Goal: Use online tool/utility: Utilize a website feature to perform a specific function

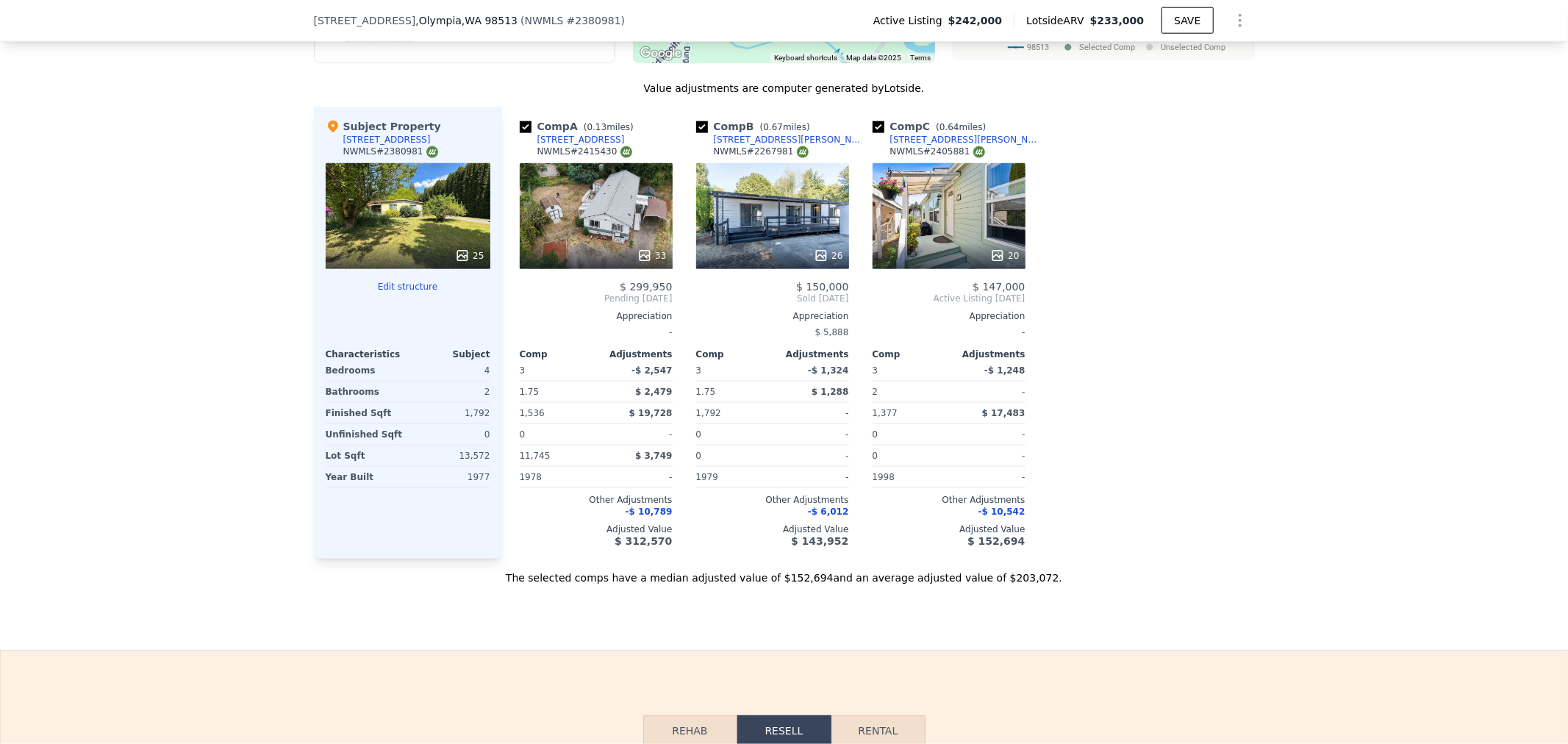
scroll to position [1546, 0]
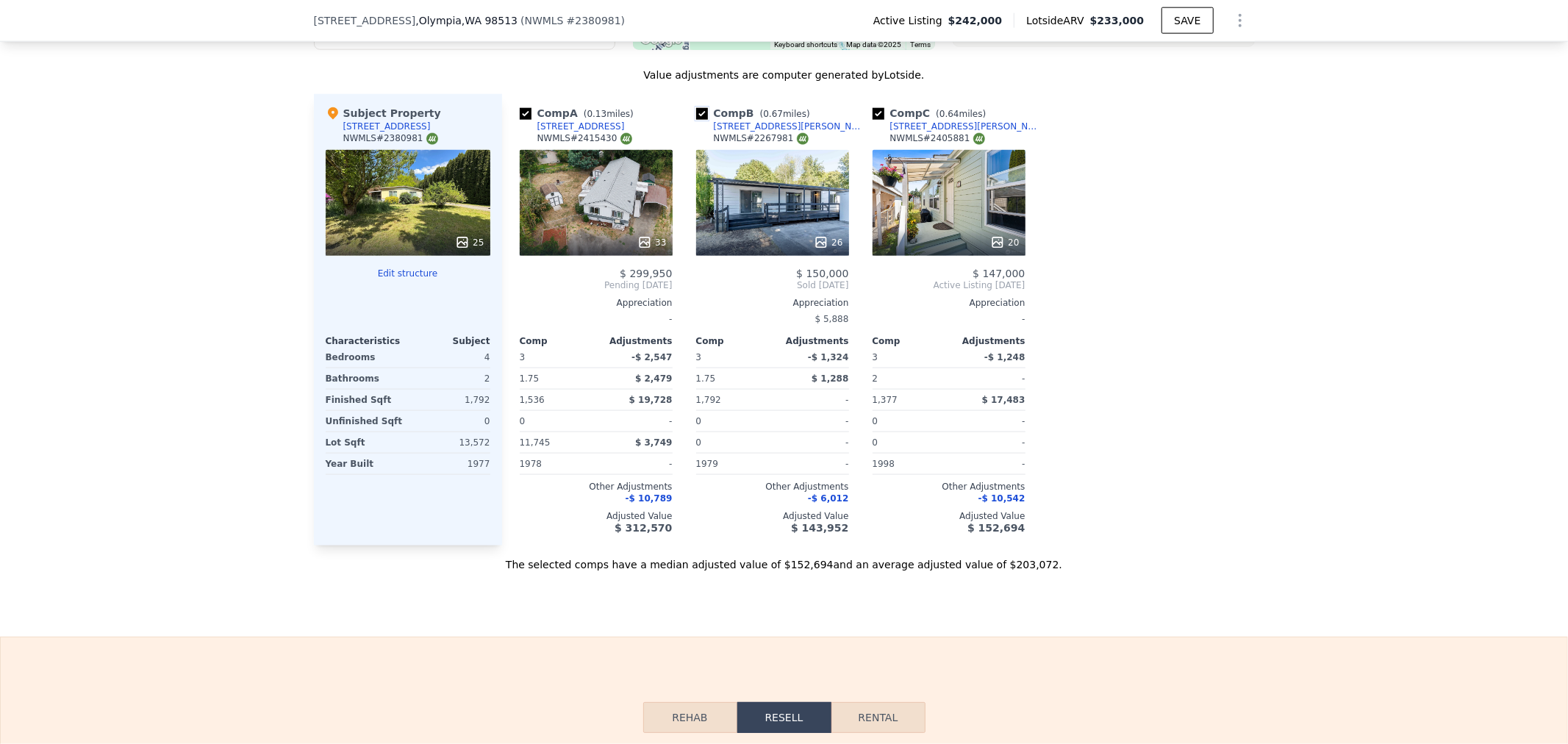
click at [696, 120] on input "checkbox" at bounding box center [702, 113] width 12 height 12
checkbox input "false"
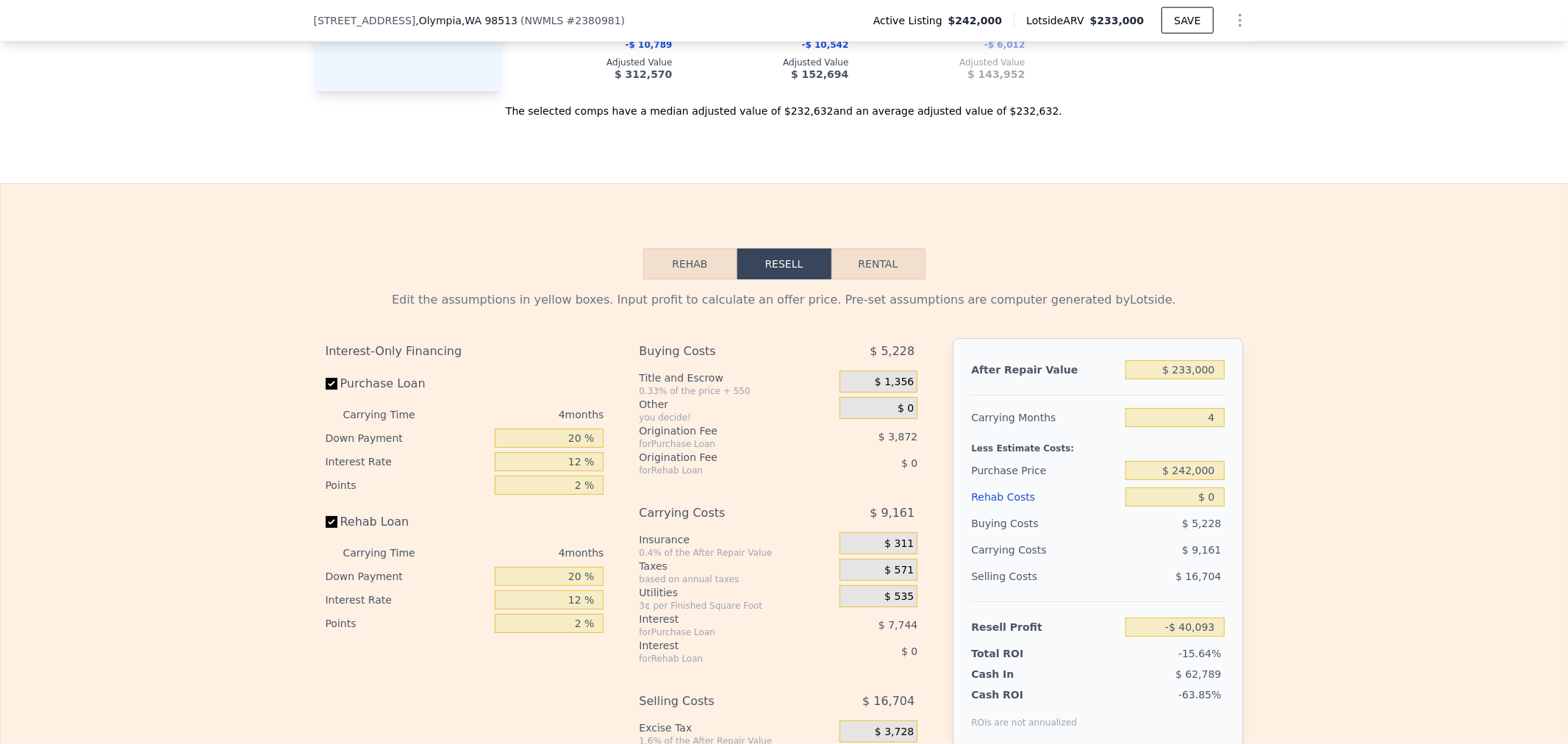
scroll to position [2037, 0]
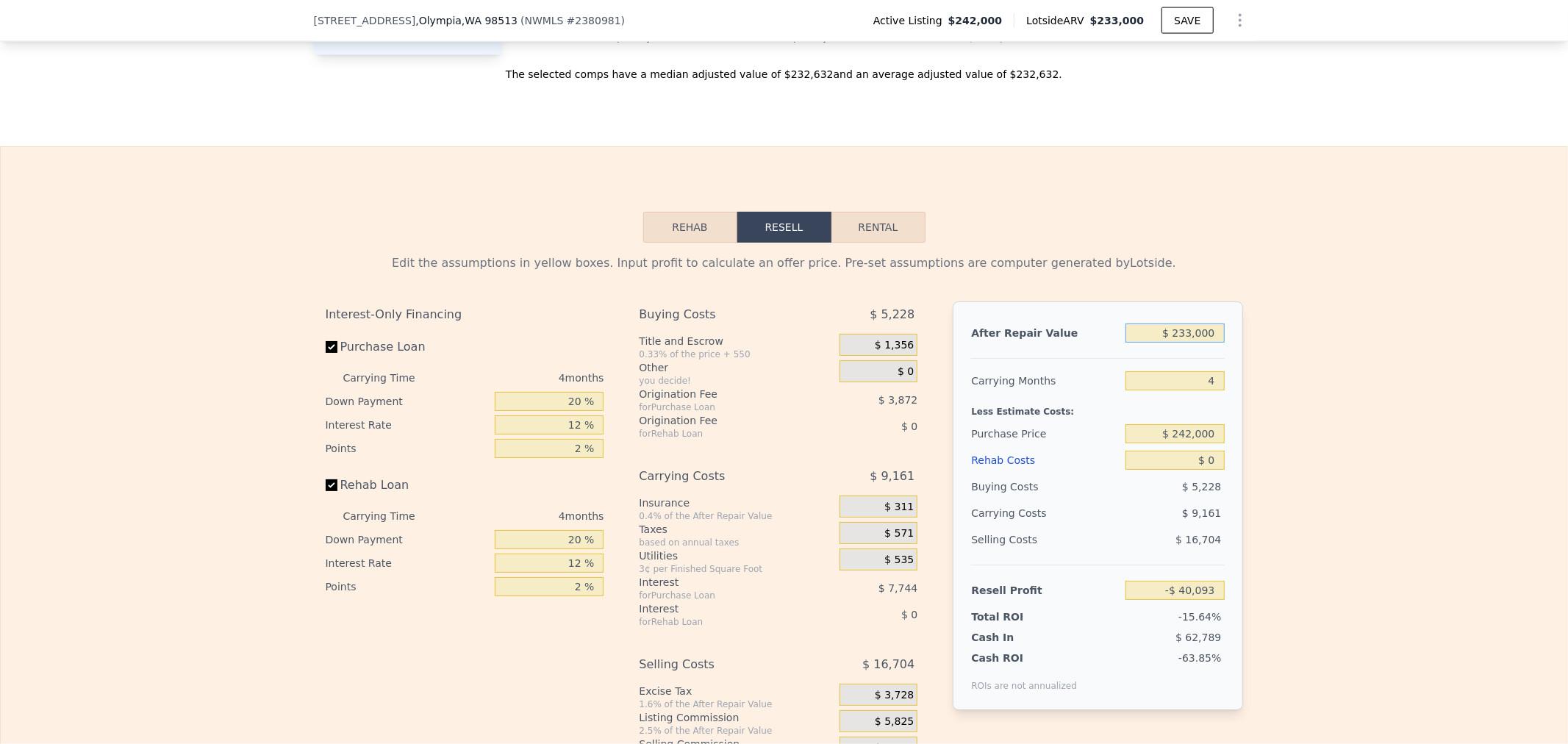
click at [1157, 343] on input "$ 233,000" at bounding box center [1174, 333] width 98 height 19
drag, startPoint x: 1157, startPoint y: 343, endPoint x: 1567, endPoint y: 313, distance: 411.1
click at [1478, 328] on div "Edit the assumptions in yellow boxes. Input profit to calculate an offer price.…" at bounding box center [784, 516] width 1567 height 547
type input "$ 3"
type input "-$ 256,625"
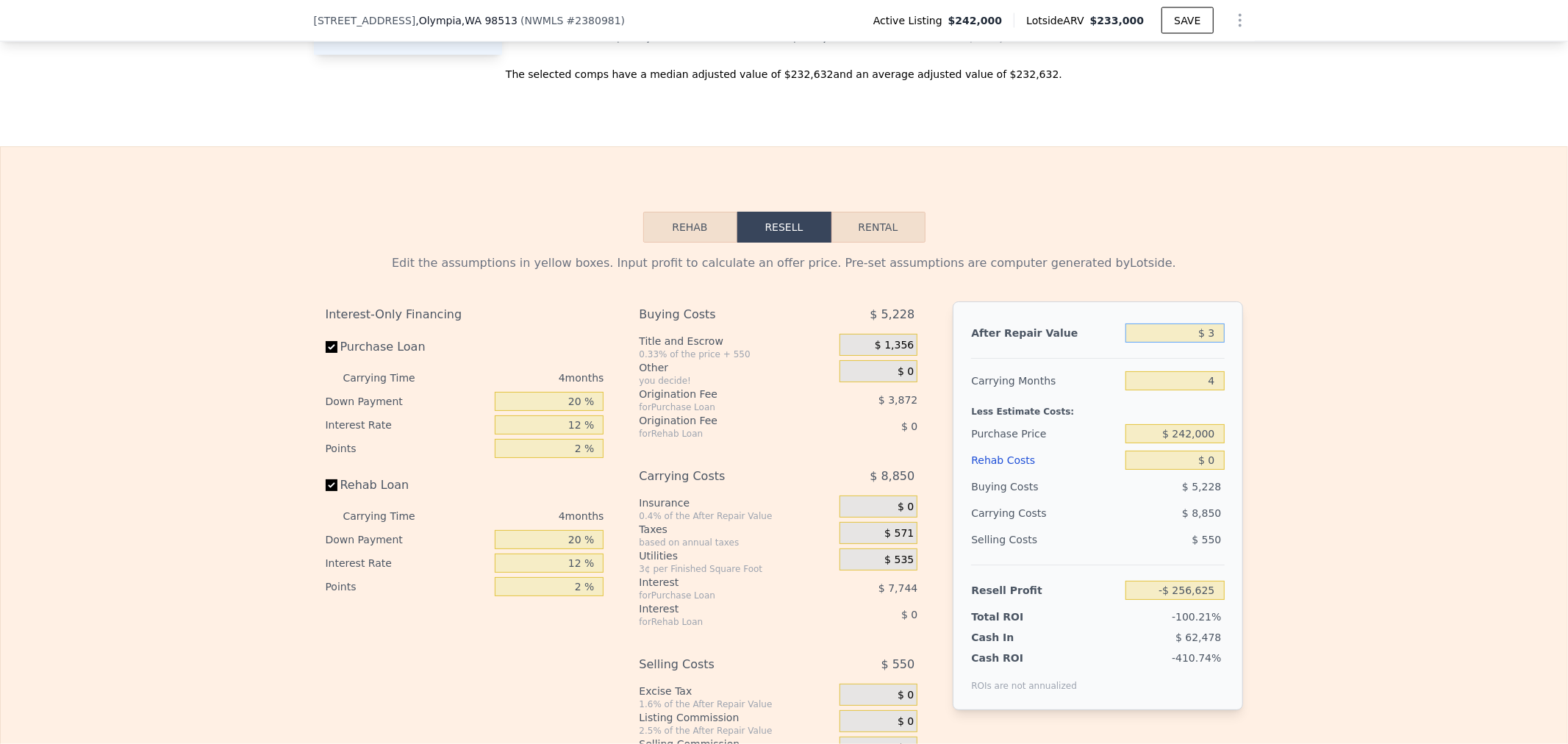
type input "$ 33"
type input "-$ 256,598"
type input "$ 330"
type input "-$ 256,320"
type input "$ 3,300"
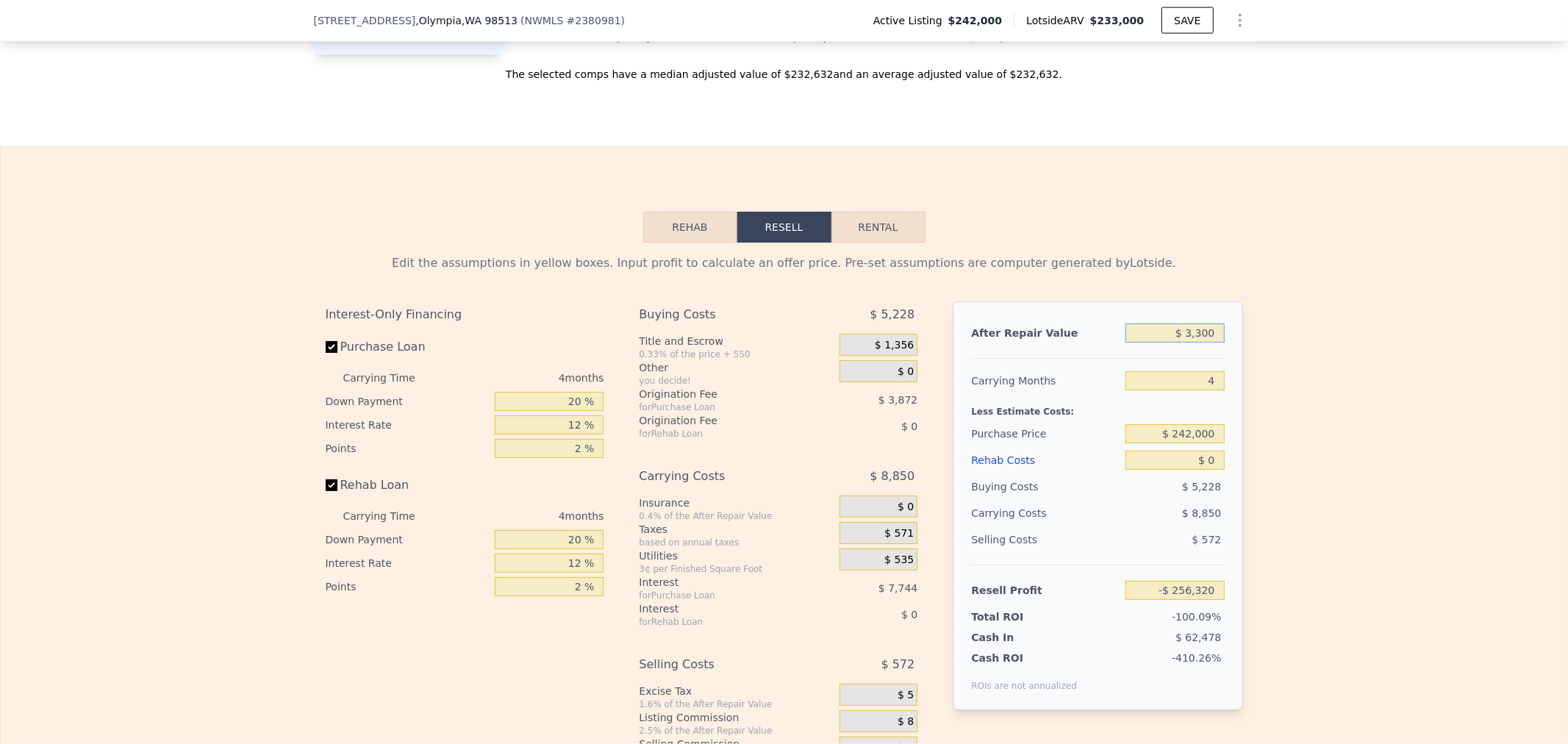
type input "-$ 253,562"
type input "$ 33,000"
type input "-$ 225,960"
type input "$ 330,000"
type input "$ 50,053"
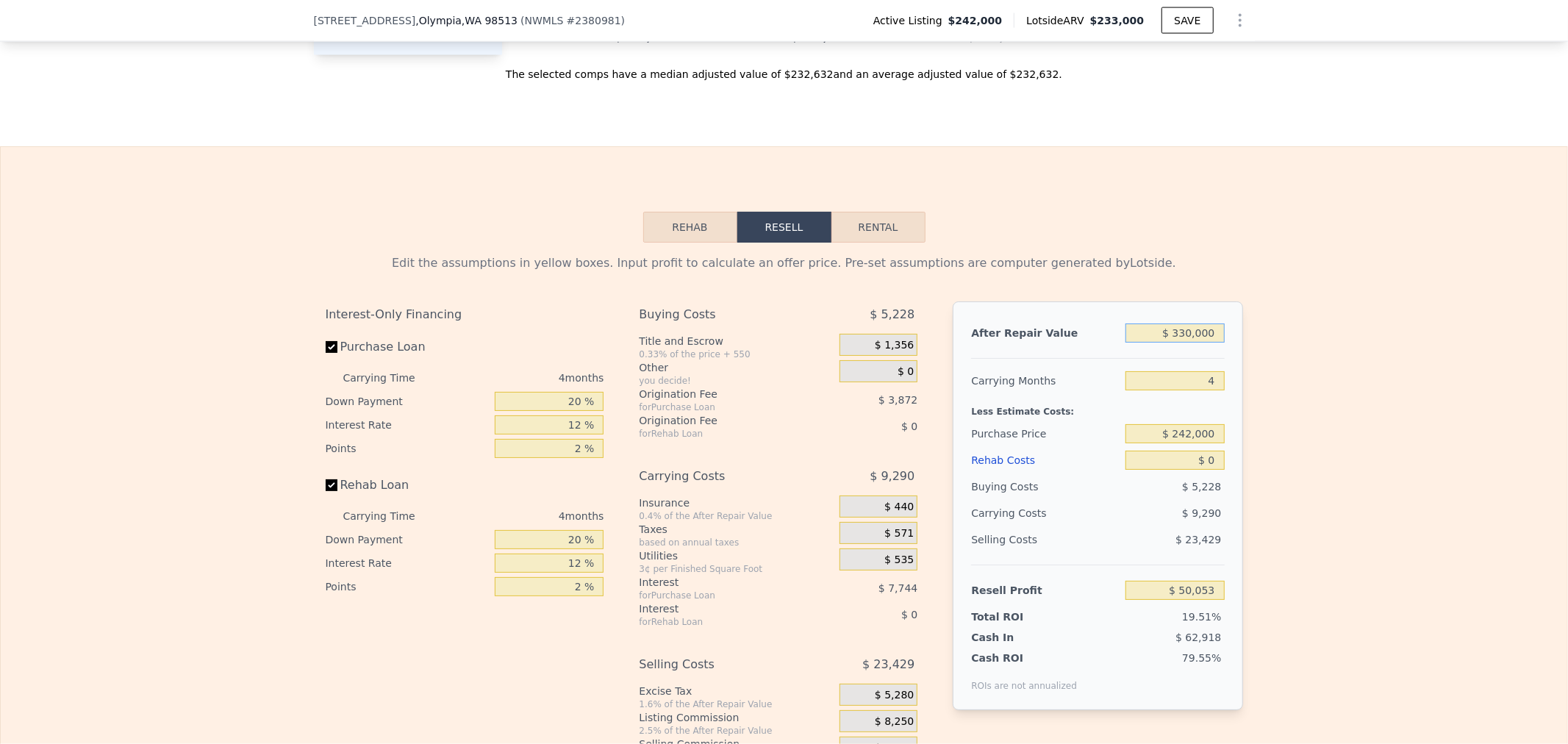
type input "$ 330,000"
click at [1240, 370] on div "Edit the assumptions in yellow boxes. Input profit to calculate an offer price.…" at bounding box center [784, 516] width 941 height 547
drag, startPoint x: 1155, startPoint y: 445, endPoint x: 1342, endPoint y: 428, distance: 187.8
click at [1341, 428] on div "Edit the assumptions in yellow boxes. Input profit to calculate an offer price.…" at bounding box center [784, 516] width 1567 height 547
click at [1206, 469] on input "$ 0" at bounding box center [1174, 460] width 98 height 19
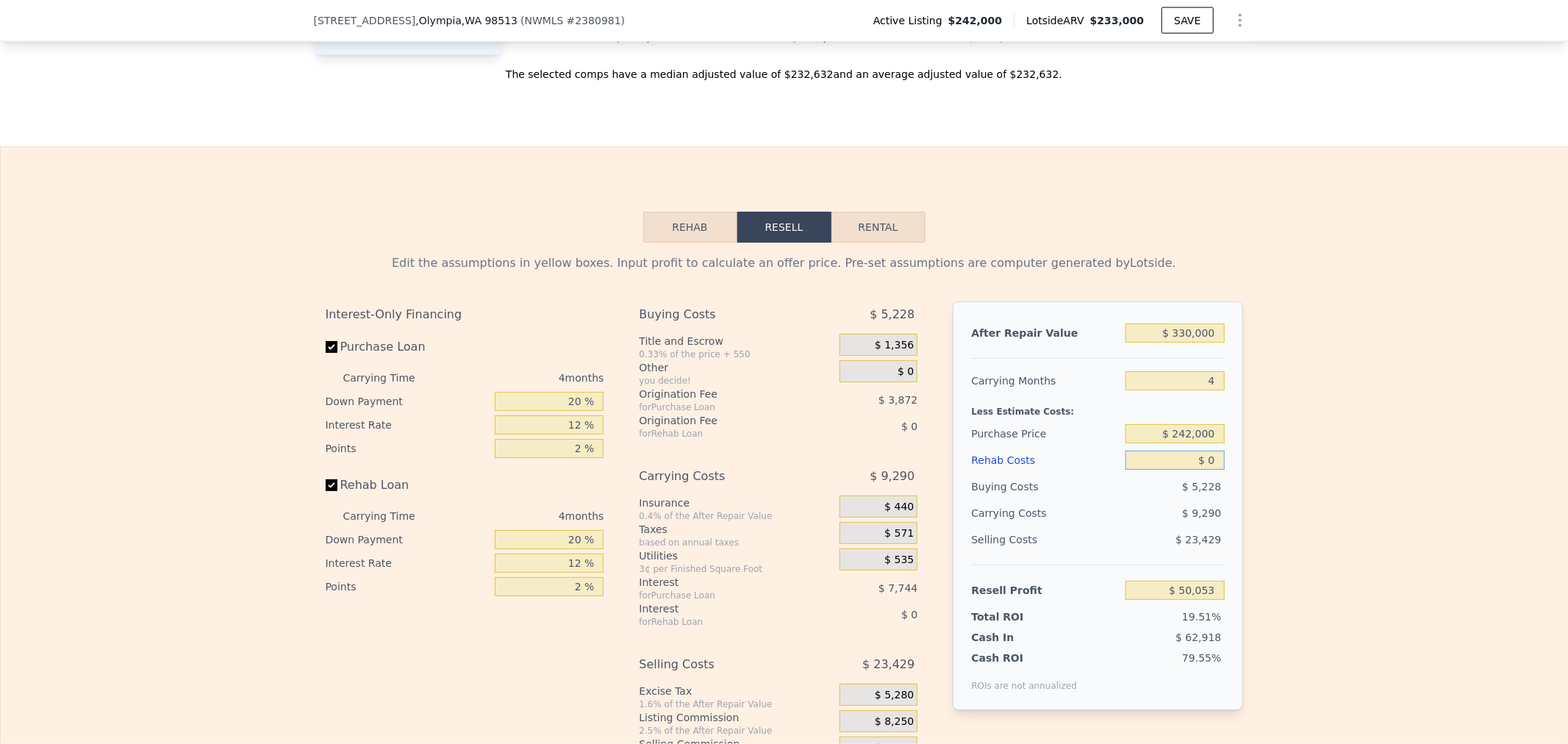
drag, startPoint x: 1166, startPoint y: 474, endPoint x: 1332, endPoint y: 452, distance: 167.5
click at [1332, 452] on div "Edit the assumptions in yellow boxes. Input profit to calculate an offer price.…" at bounding box center [784, 516] width 1567 height 547
type input "$ 5"
type input "$ 50,048"
type input "$ 55"
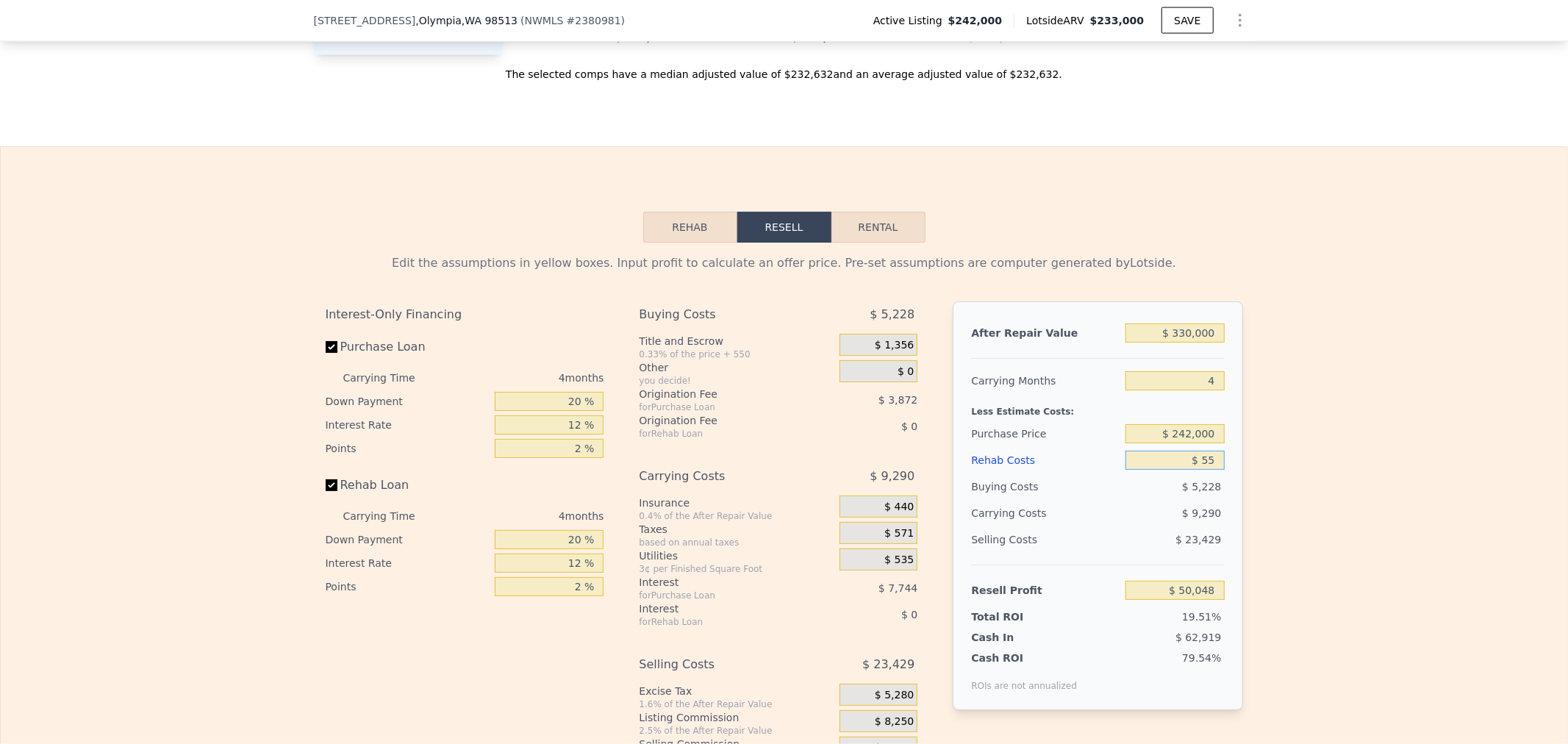
type input "$ 49,997"
type input "$ 550"
type input "$ 49,478"
type input "$ 5,500"
type input "$ 44,289"
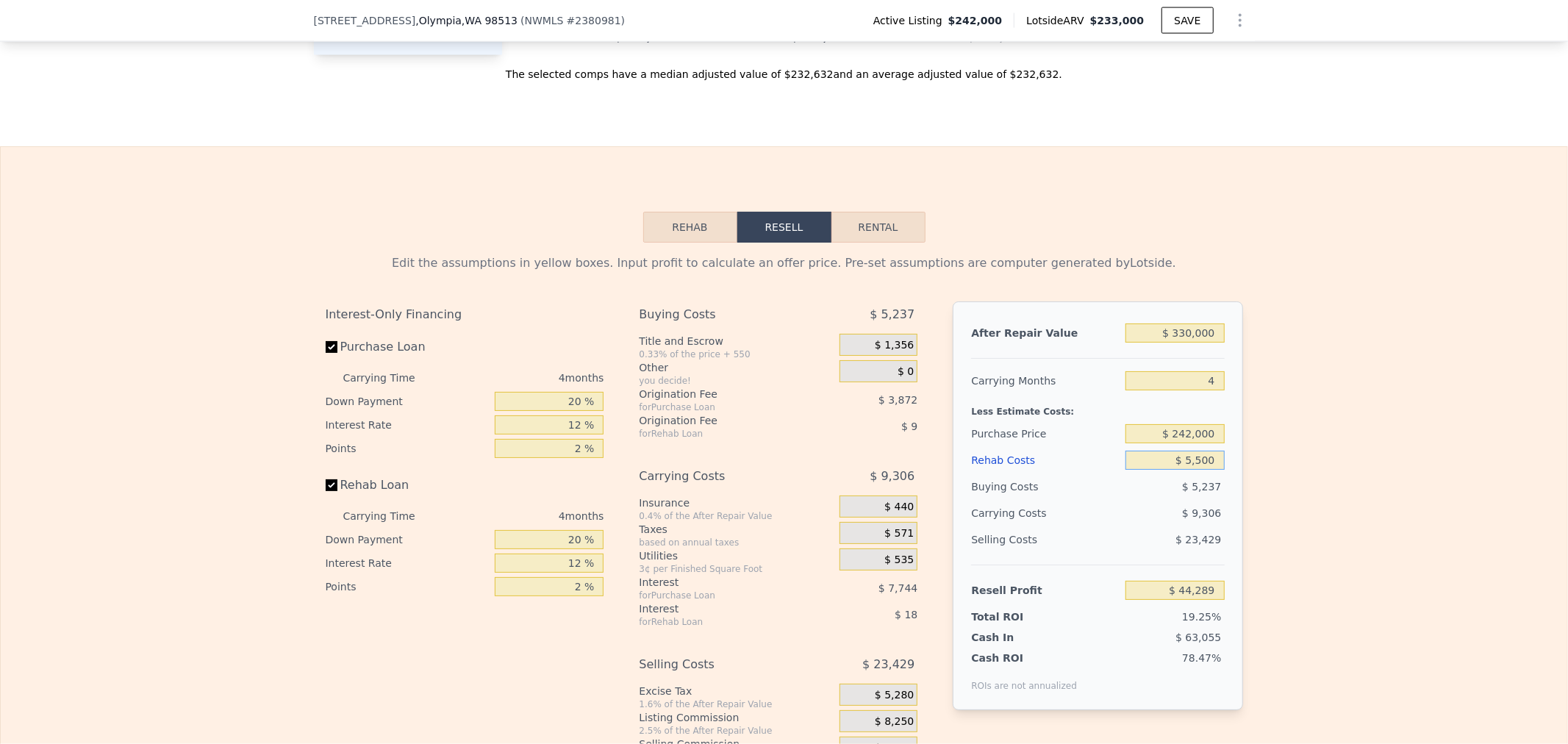
type input "$ 55,000"
type input "-$ 7,587"
type input "$ 55,000"
click at [1327, 443] on div "Edit the assumptions in yellow boxes. Input profit to calculate an offer price.…" at bounding box center [784, 516] width 1567 height 547
click at [1169, 441] on input "$ 242,000" at bounding box center [1174, 434] width 98 height 19
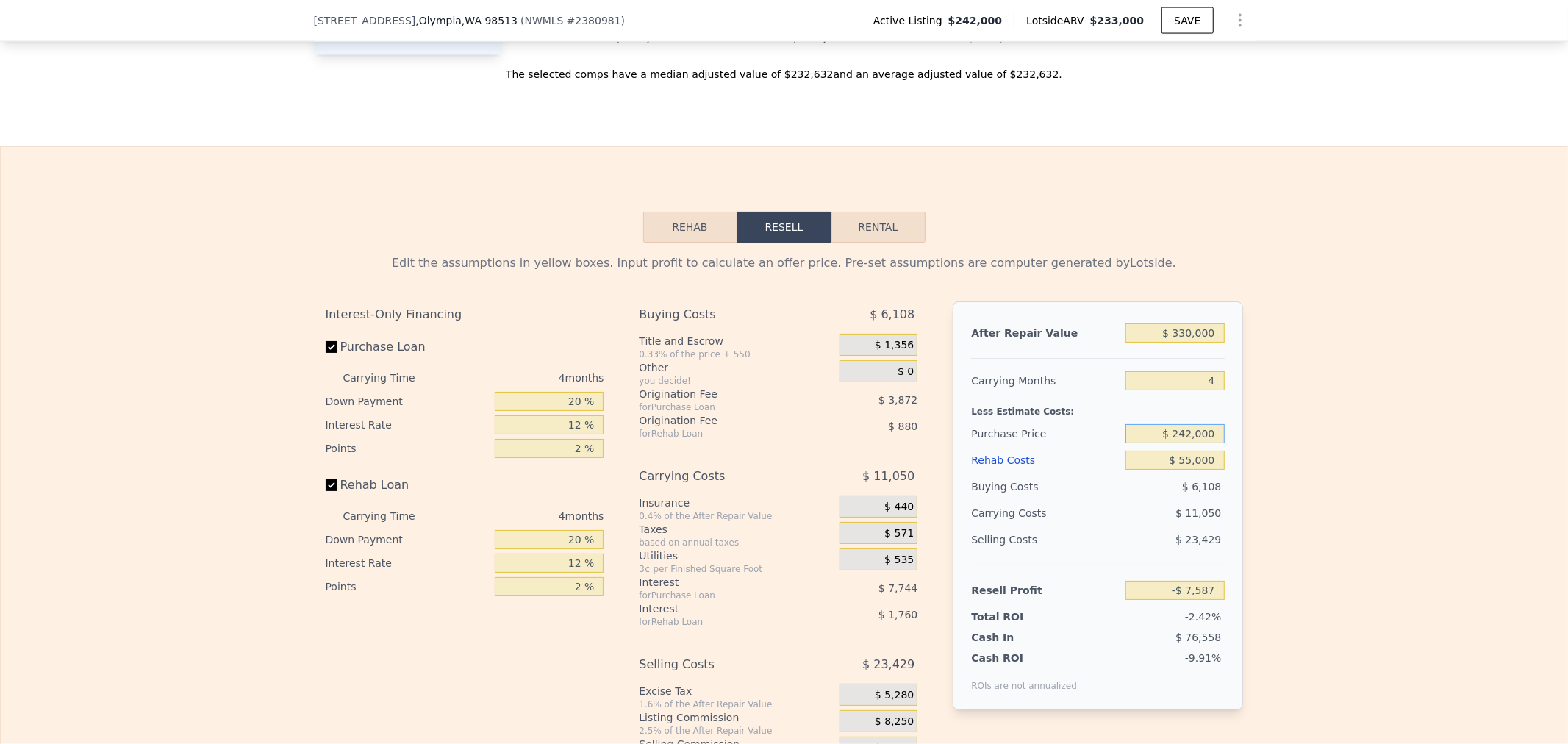
drag, startPoint x: 1148, startPoint y: 447, endPoint x: 1575, endPoint y: 421, distance: 427.8
click at [1567, 421] on html "Search an address or region Solutions Company Open main menu Log In Free Accoun…" at bounding box center [784, 372] width 1568 height 744
type input "$ 185,000"
type input "$ 52,339"
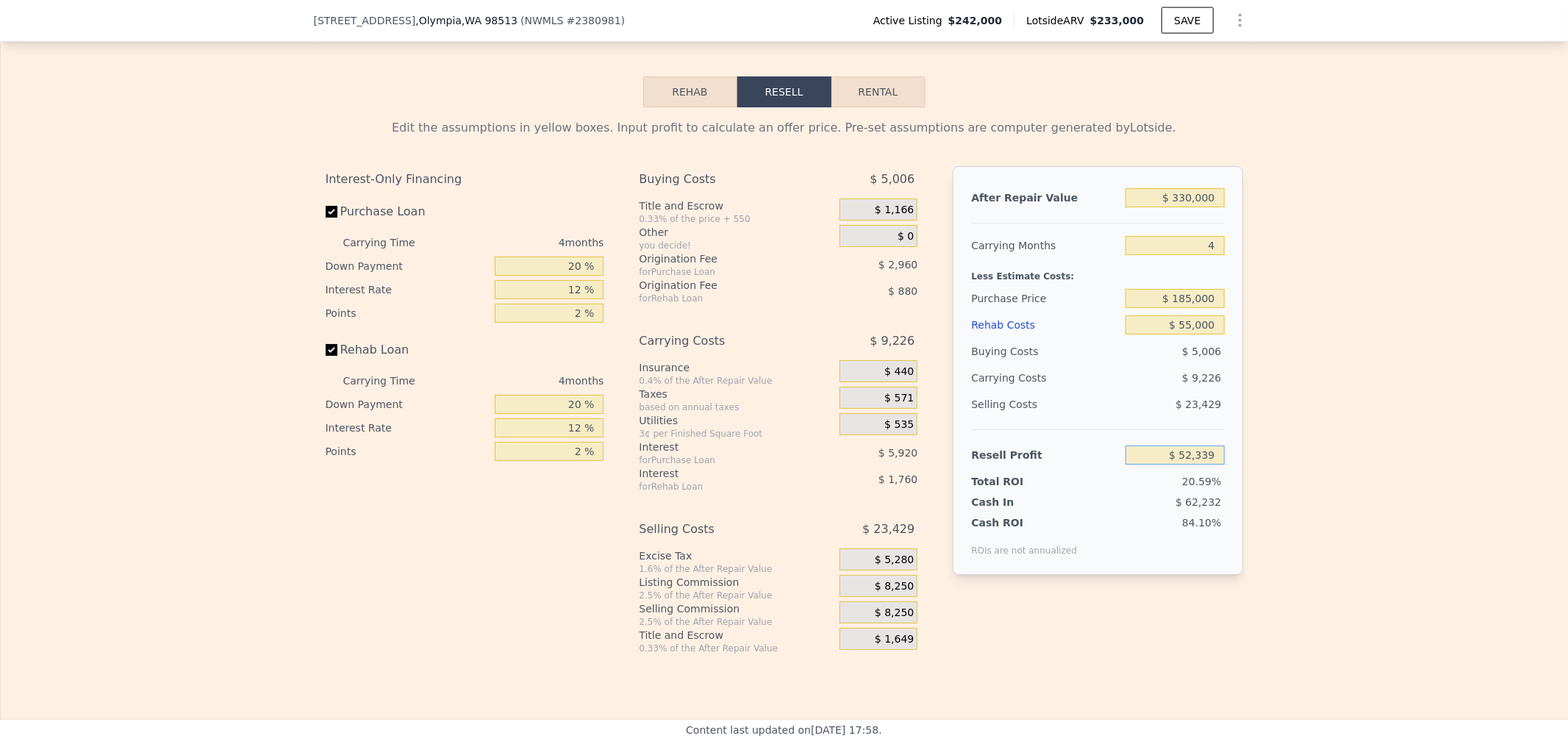
scroll to position [2200, 0]
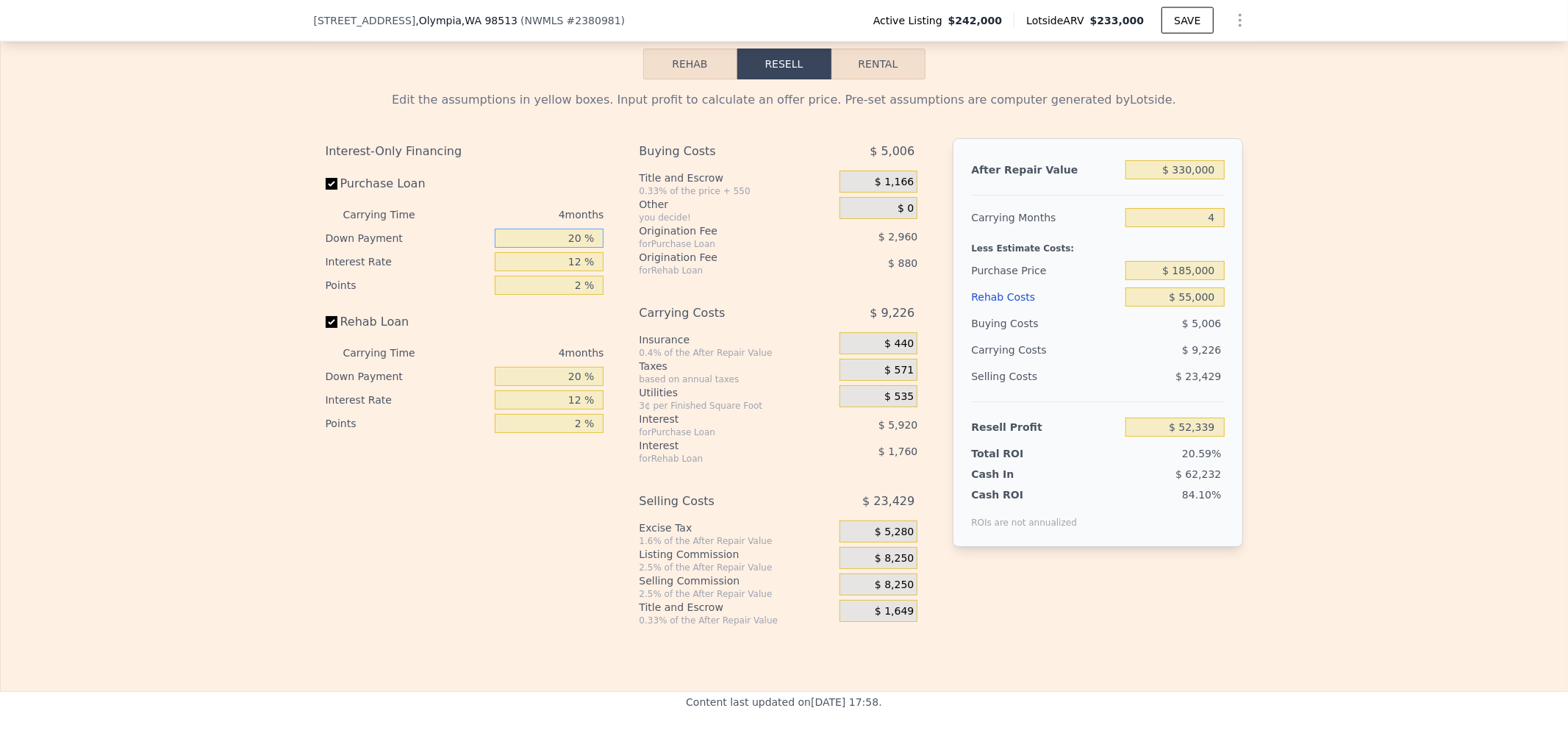
drag, startPoint x: 554, startPoint y: 254, endPoint x: 1052, endPoint y: 244, distance: 498.1
click at [891, 254] on div "Interest-Only Financing Purchase Loan Carrying Time 4 months Down Payment 20 % …" at bounding box center [784, 381] width 918 height 488
type input "1 %"
type input "$ 50,228"
type input "15 %"
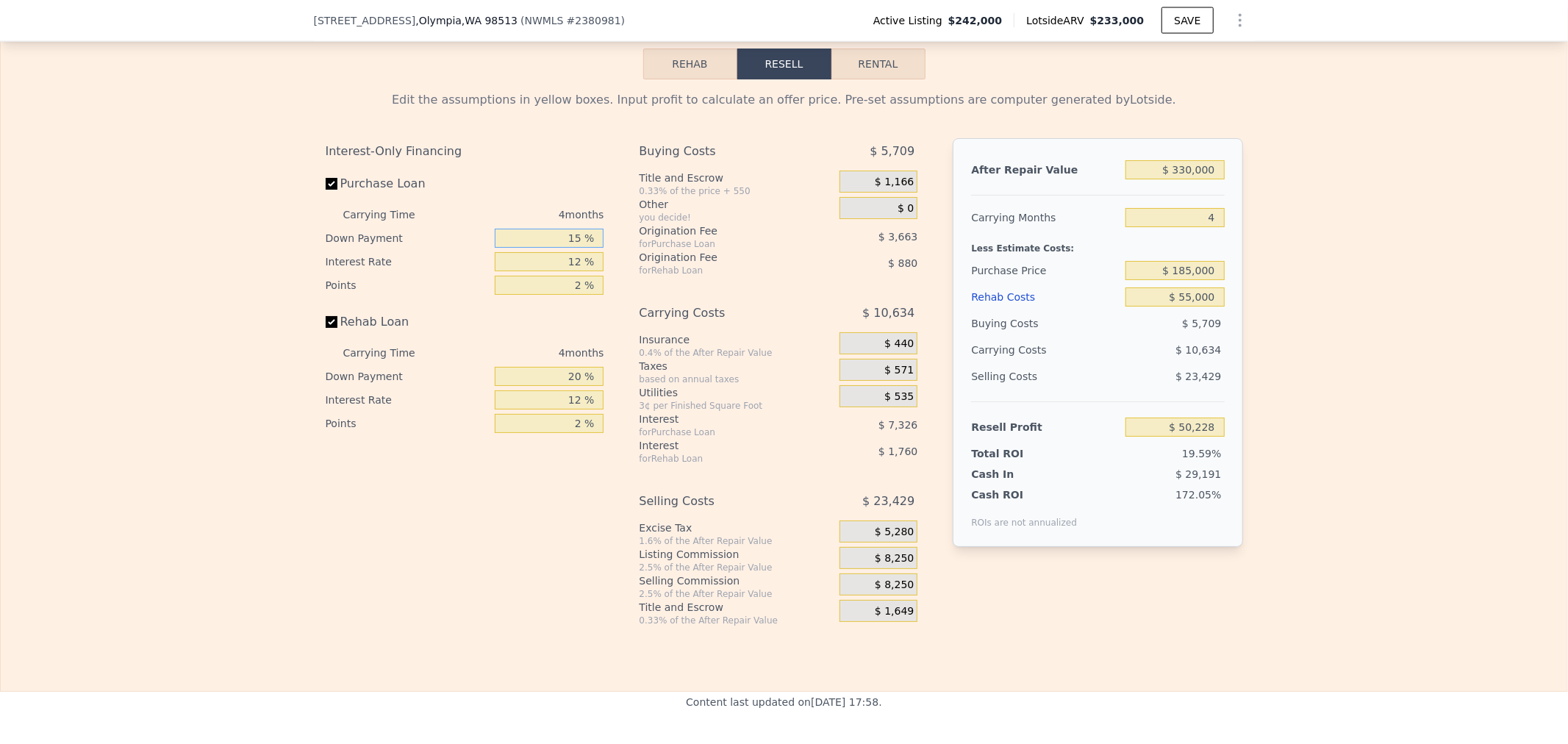
type input "$ 51,782"
type input "15 %"
type input "1 %"
type input "$ 57,550"
type input "12 %"
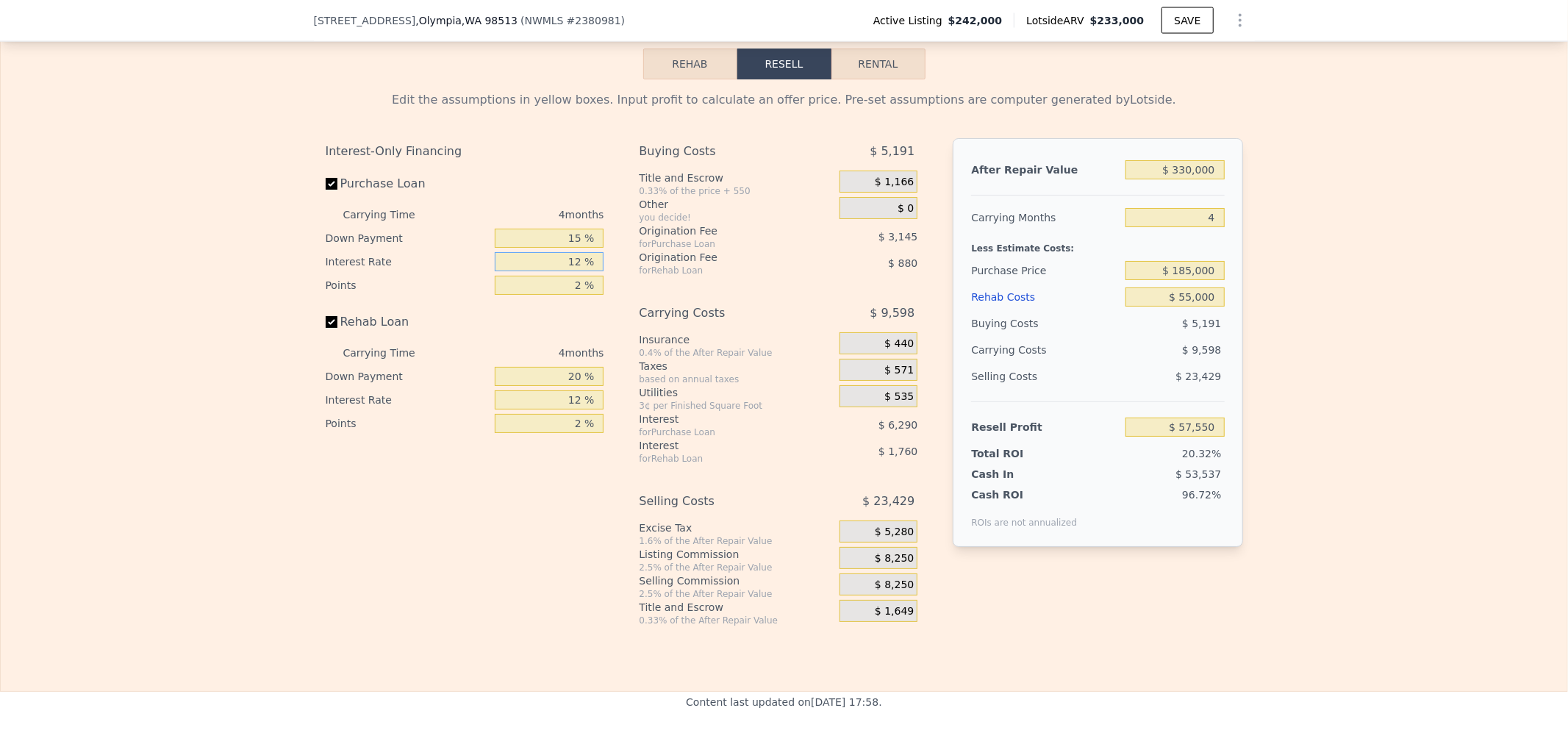
type input "$ 51,782"
type input "12.5 %"
type input "$ 51,522"
type input "12.5 %"
type input "3 %"
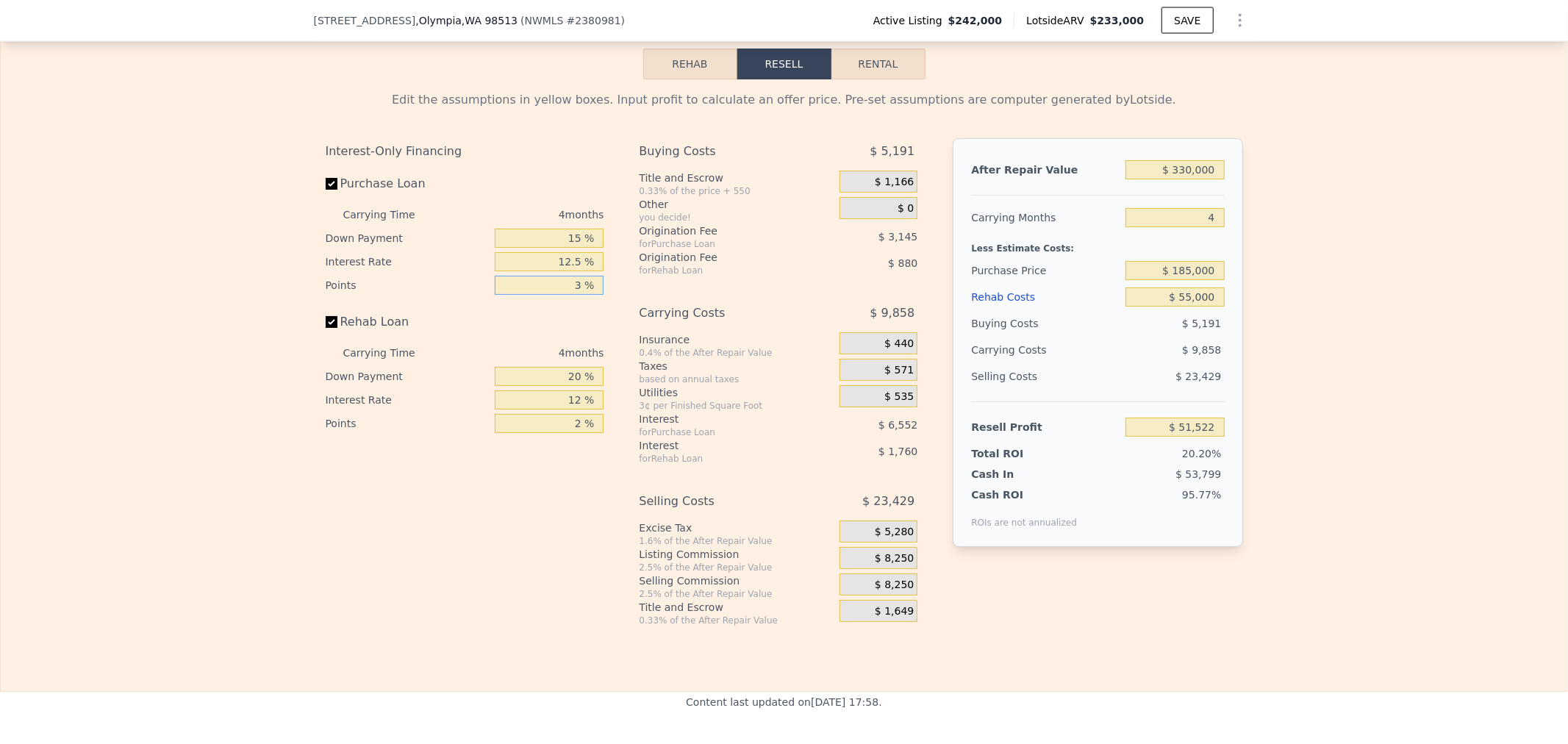
type input "$ 49,949"
type input "3.5 %"
type input "$ 49,163"
type input "3.5 %"
type input "0 %"
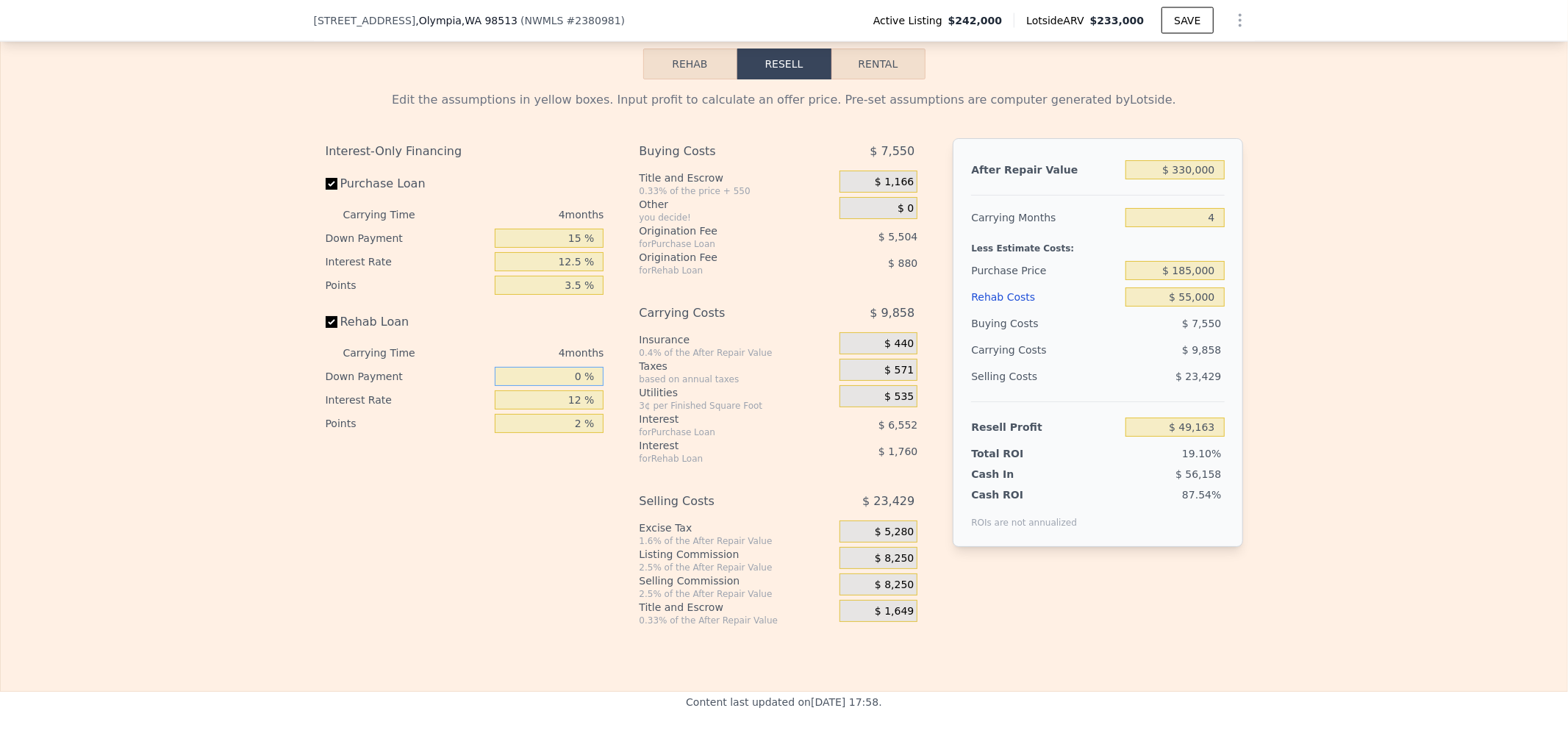
type input "$ 48,503"
type input "0 %"
type input "1 %"
type input "$ 50,519"
type input "12 %"
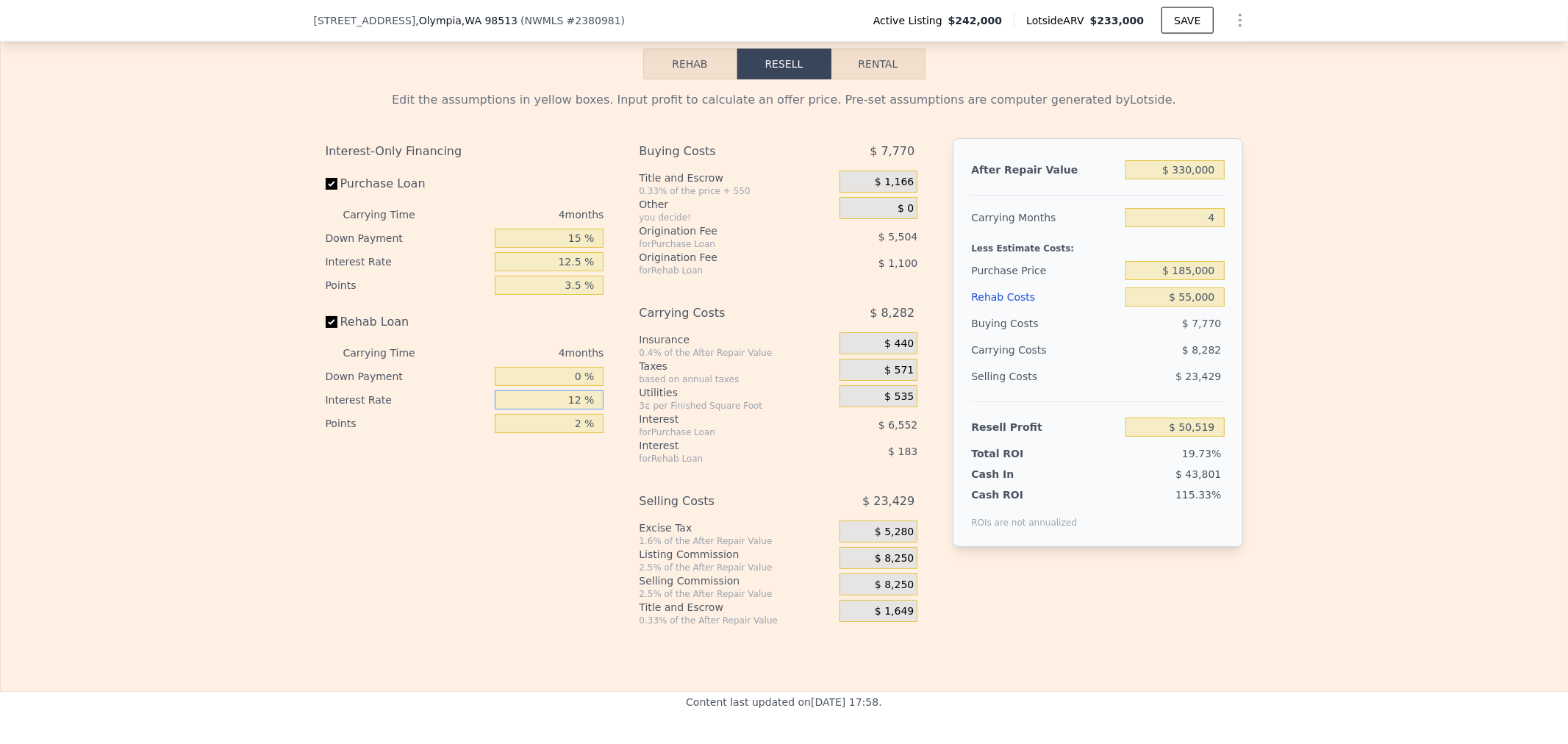
type input "$ 48,503"
type input "12.5 %"
type input "$ 48,411"
type input "12.5 %"
type input "5 %"
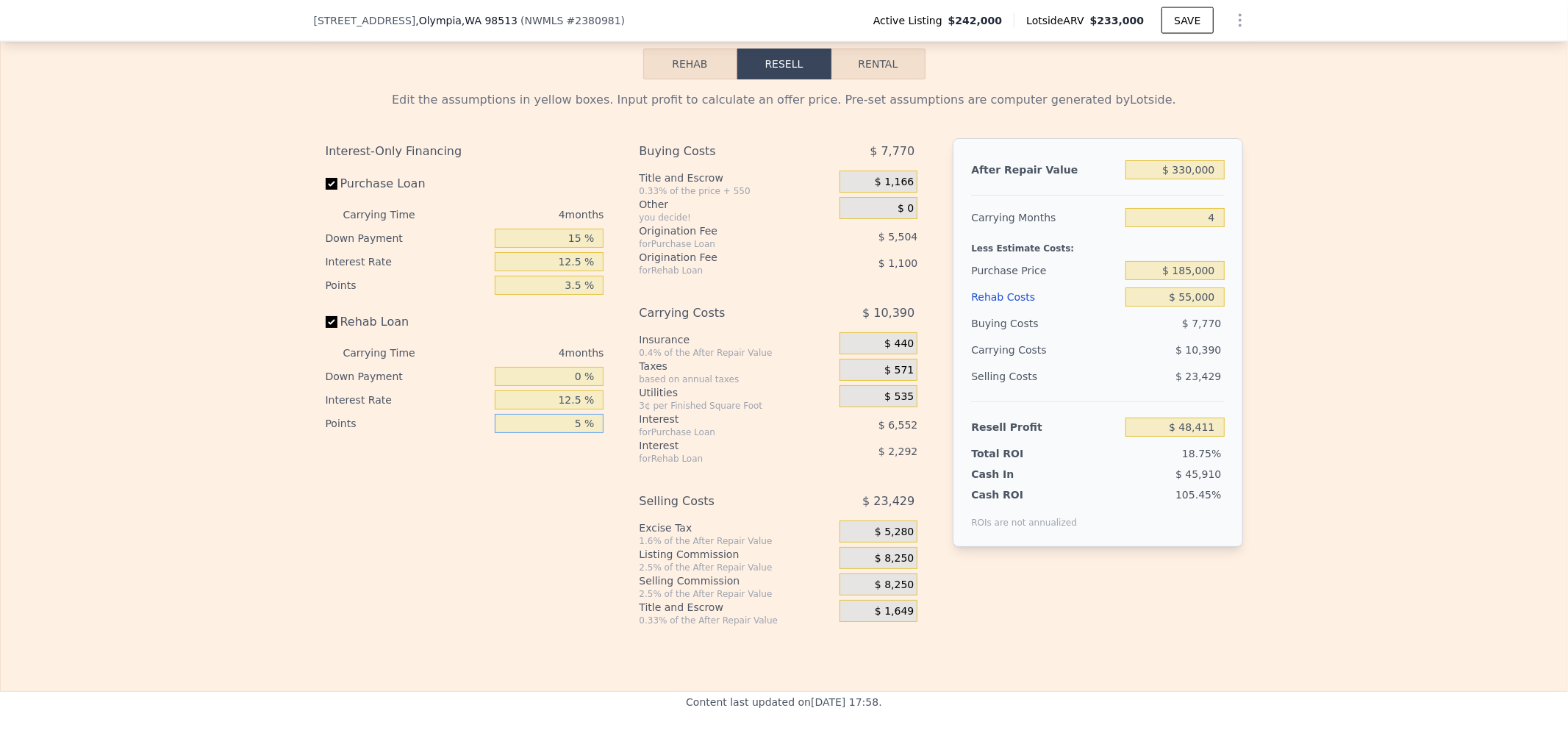
type input "$ 46,761"
type input "5 %"
click at [898, 215] on span "$ 0" at bounding box center [905, 209] width 16 height 13
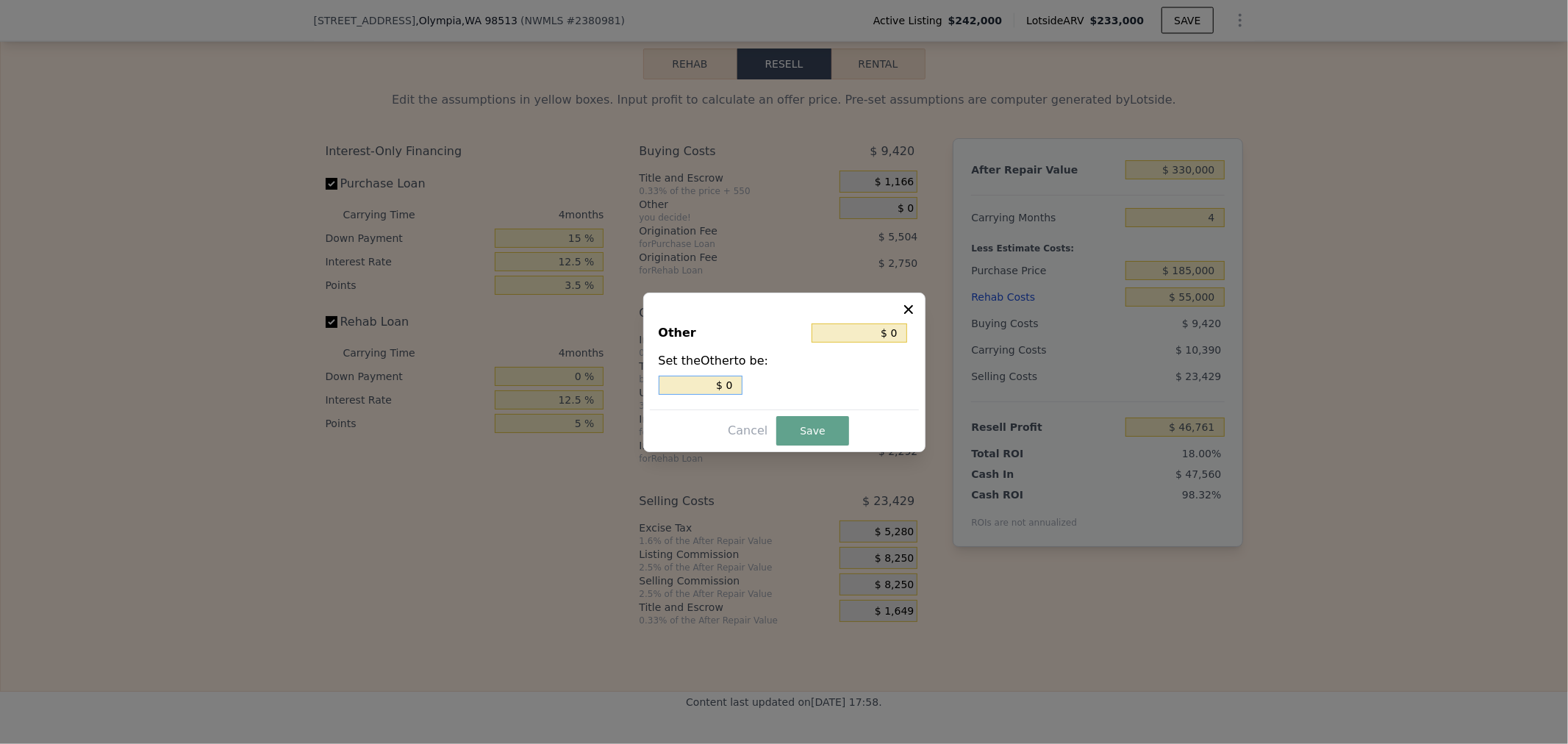
drag, startPoint x: 723, startPoint y: 380, endPoint x: 820, endPoint y: 376, distance: 97.1
click at [820, 376] on div "$ 0" at bounding box center [784, 385] width 251 height 19
type input "$ 2"
type input "$ 29"
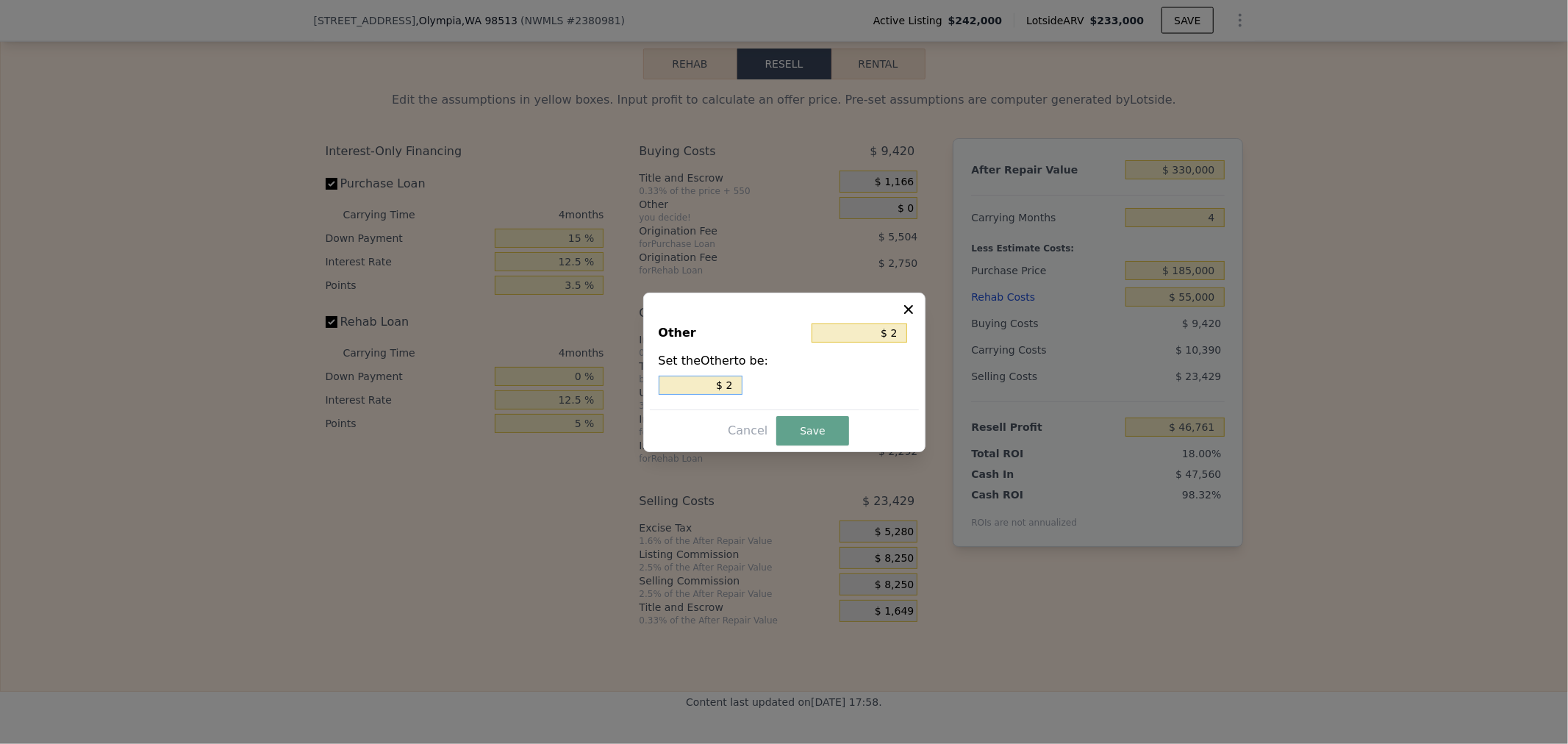
type input "$ 29"
type input "$ 290"
type input "$ 2,900"
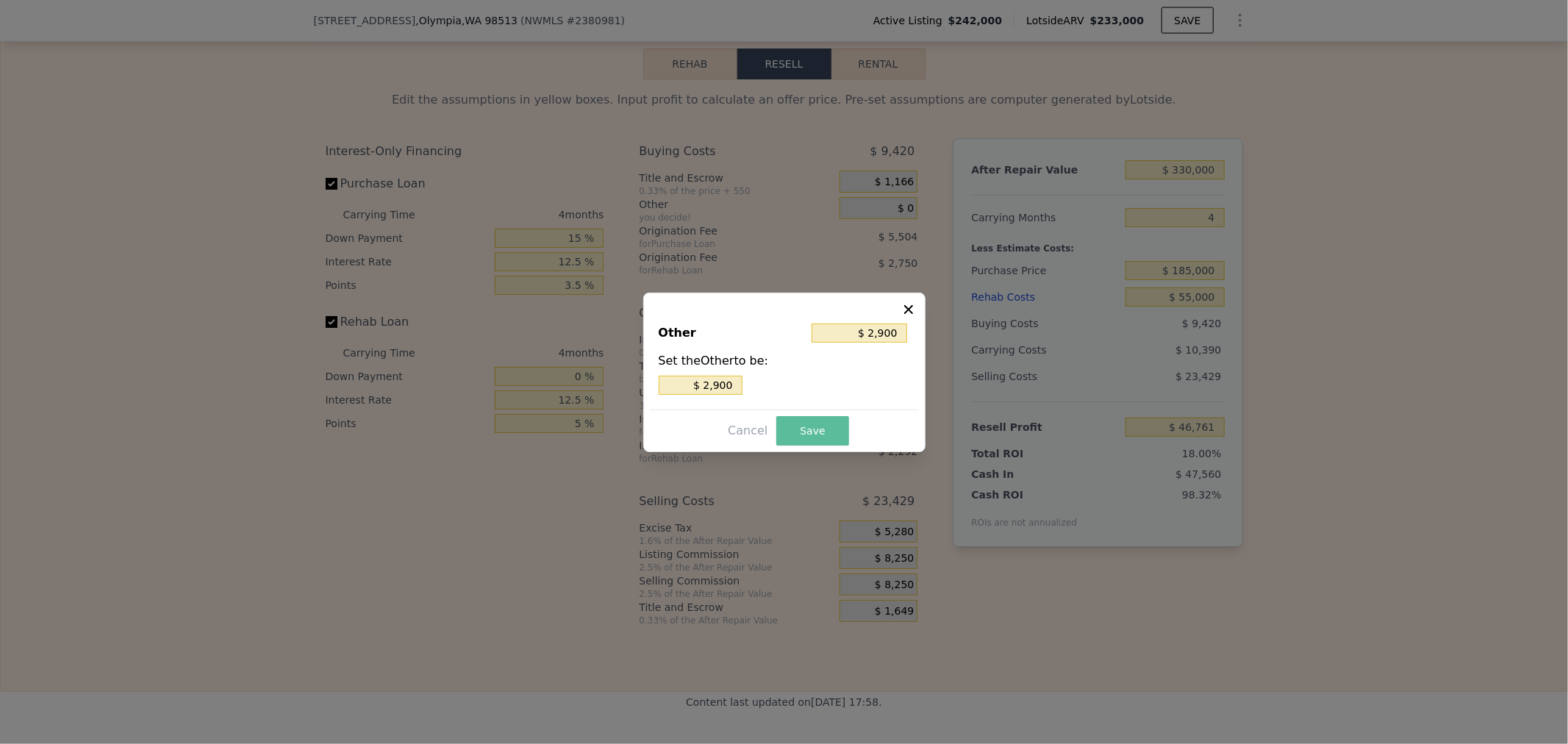
click at [807, 437] on button "Save" at bounding box center [812, 430] width 72 height 29
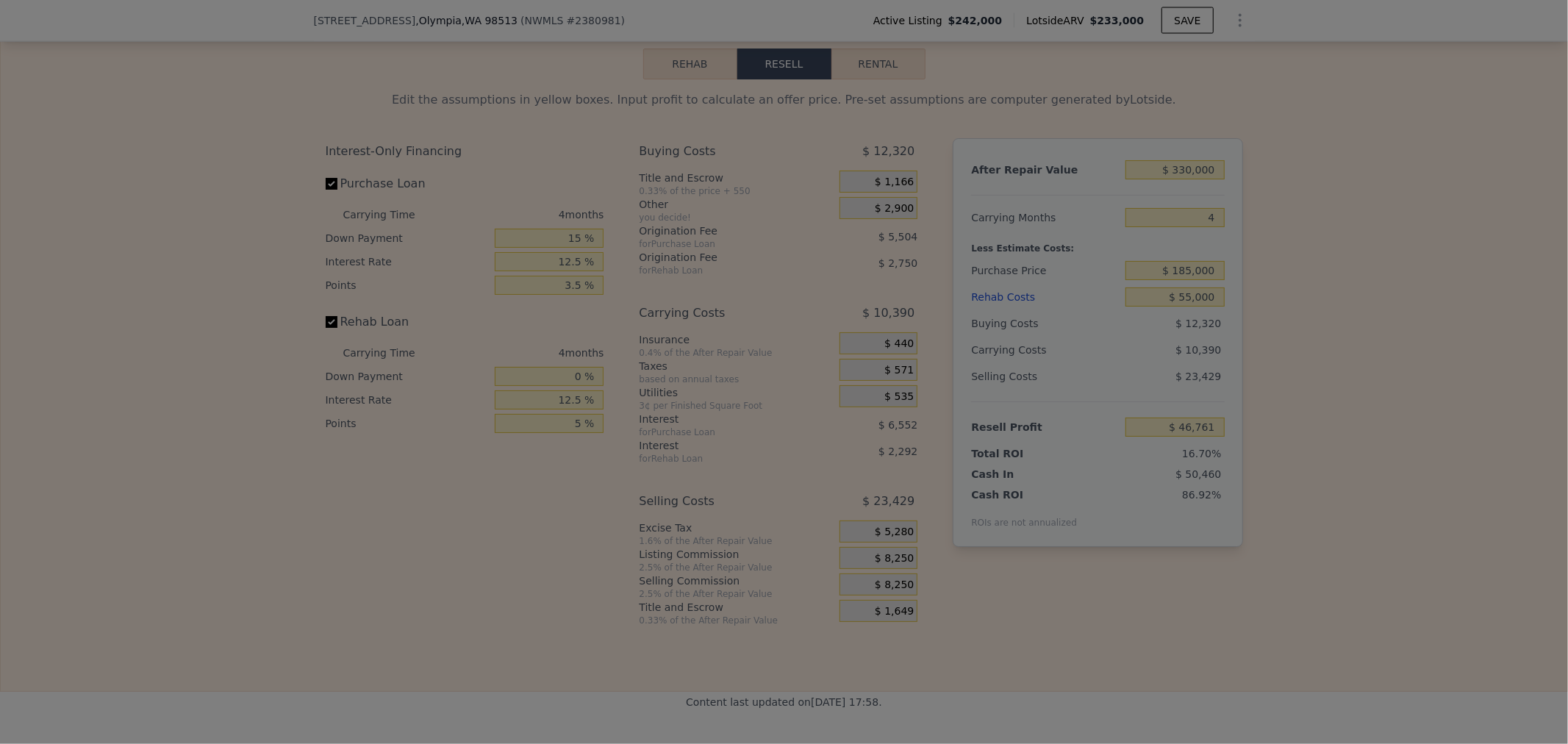
type input "$ 43,861"
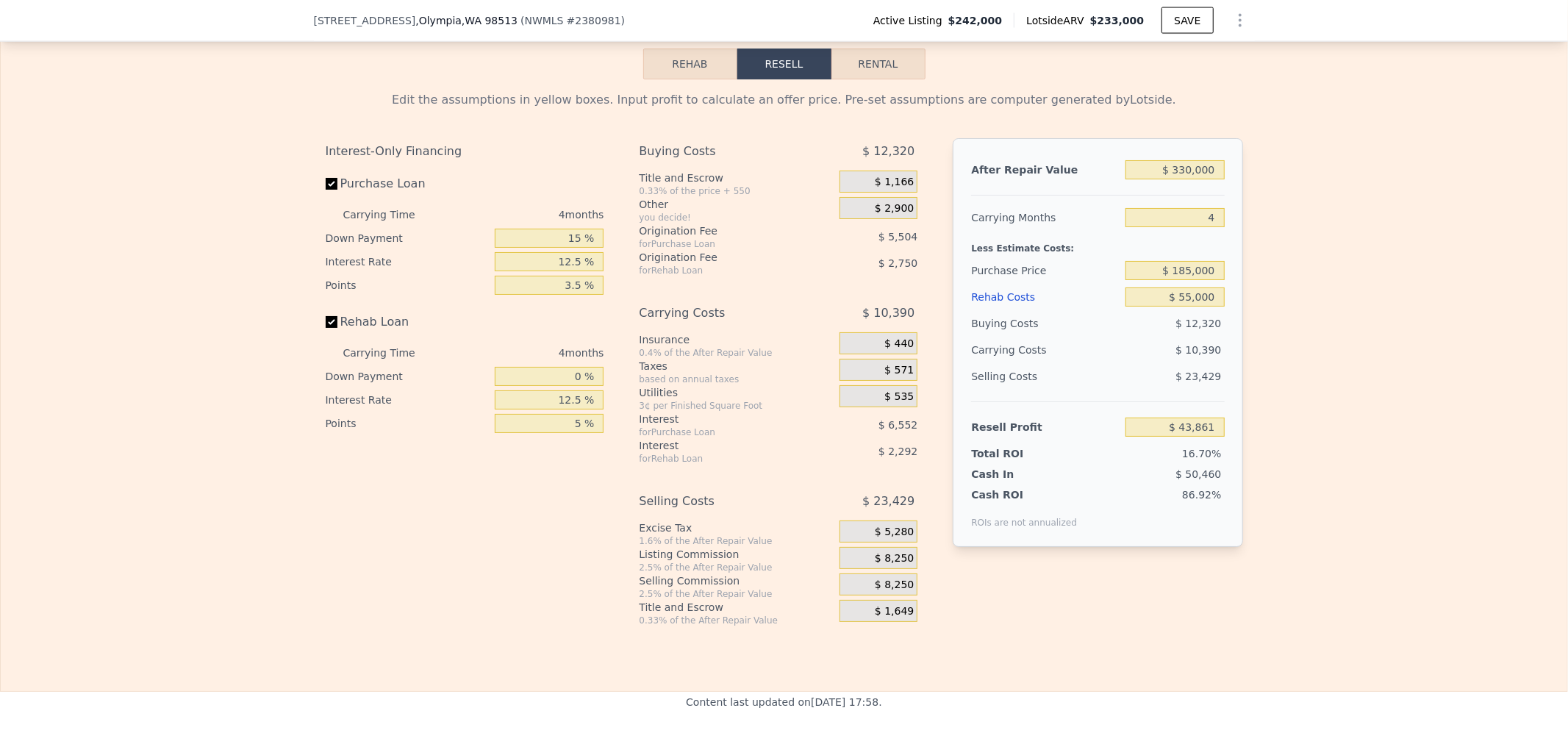
click at [858, 566] on div "$ 8,250" at bounding box center [878, 558] width 78 height 22
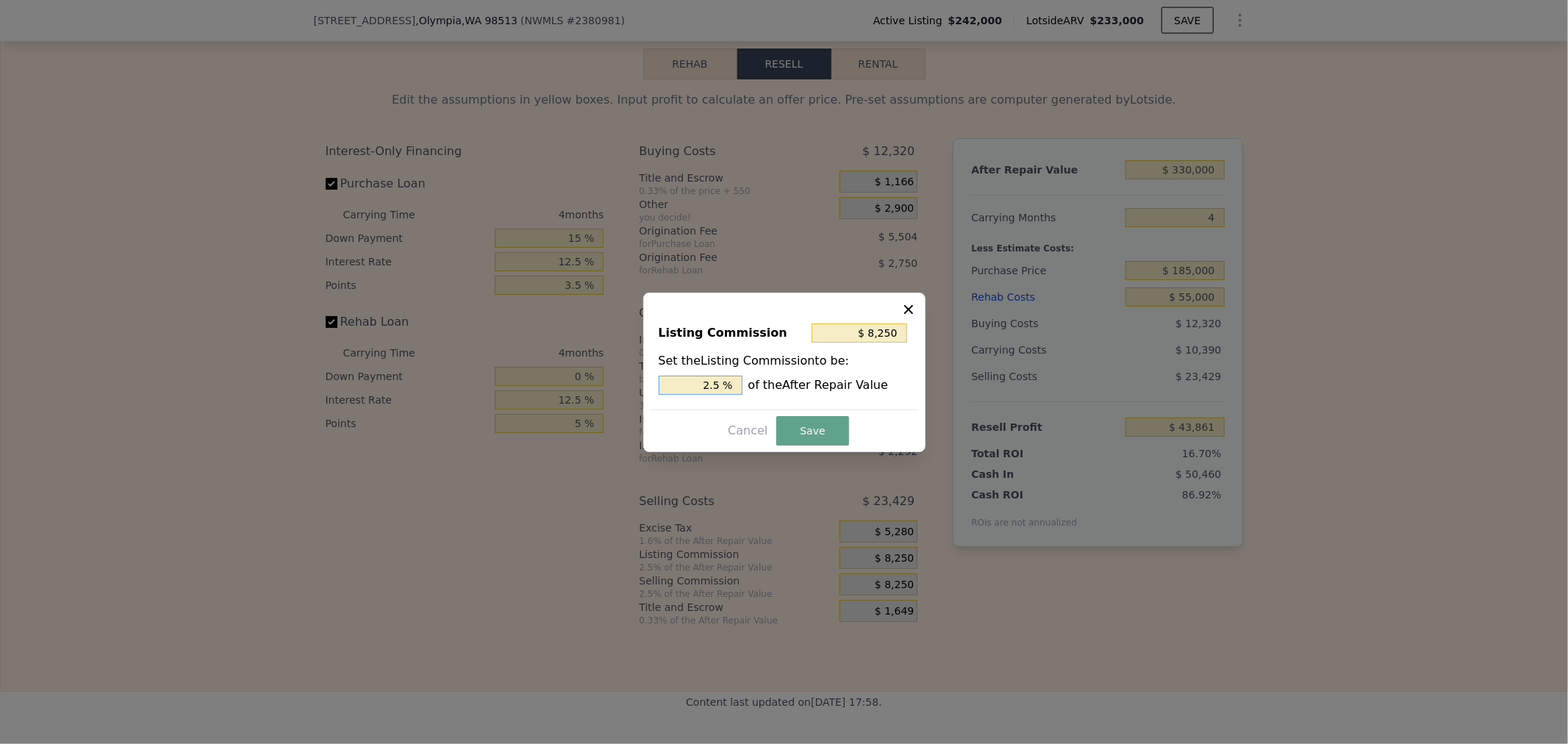
drag, startPoint x: 674, startPoint y: 376, endPoint x: 954, endPoint y: 405, distance: 281.5
click at [954, 405] on div "​ Listing Commission $ 8,250 Set the Listing Commission to be: 2.5 % of the Aft…" at bounding box center [784, 372] width 1568 height 744
type input "$ 3,300"
type input "1. %"
type input "$ 4,950"
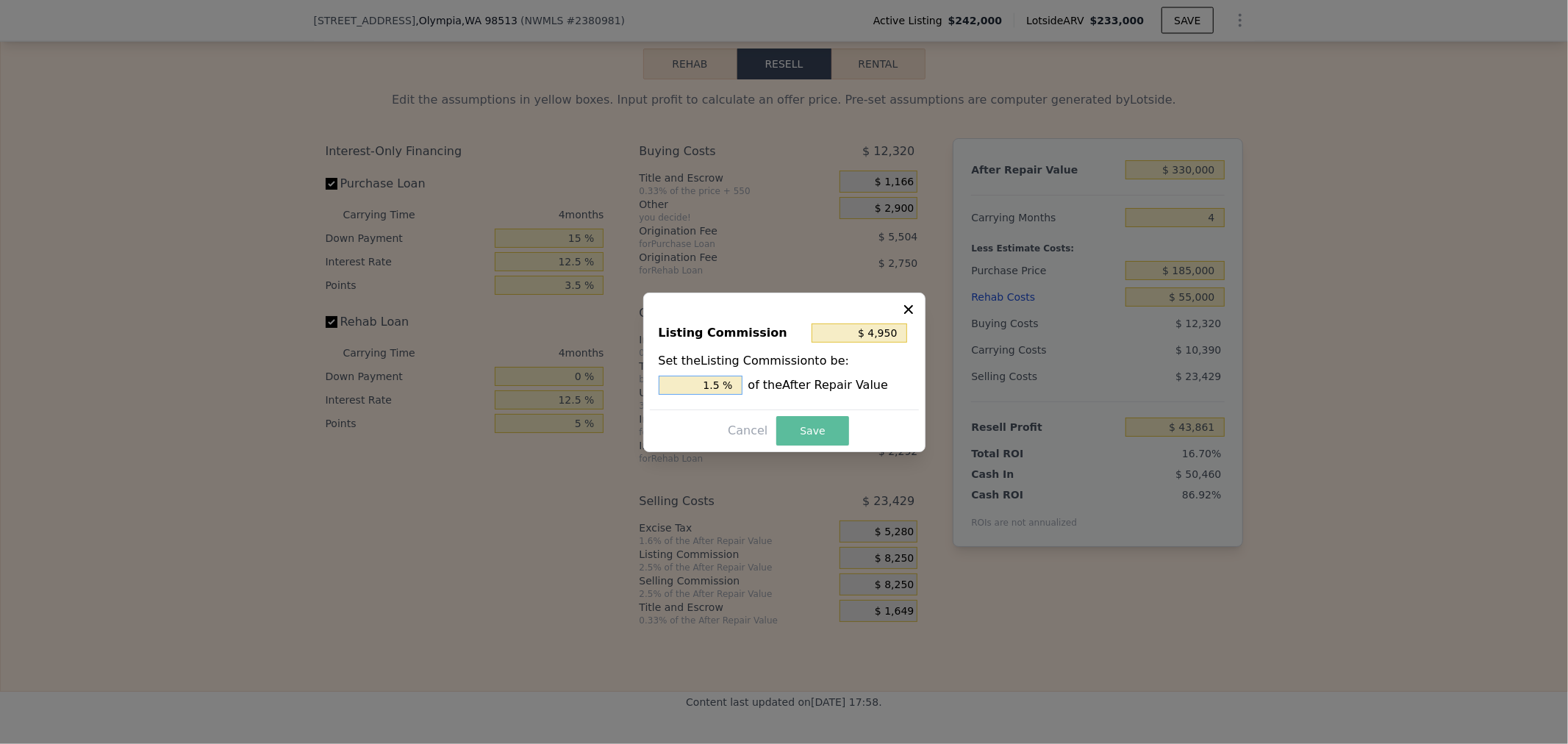
type input "1.5 %"
click at [841, 420] on button "Save" at bounding box center [812, 430] width 72 height 29
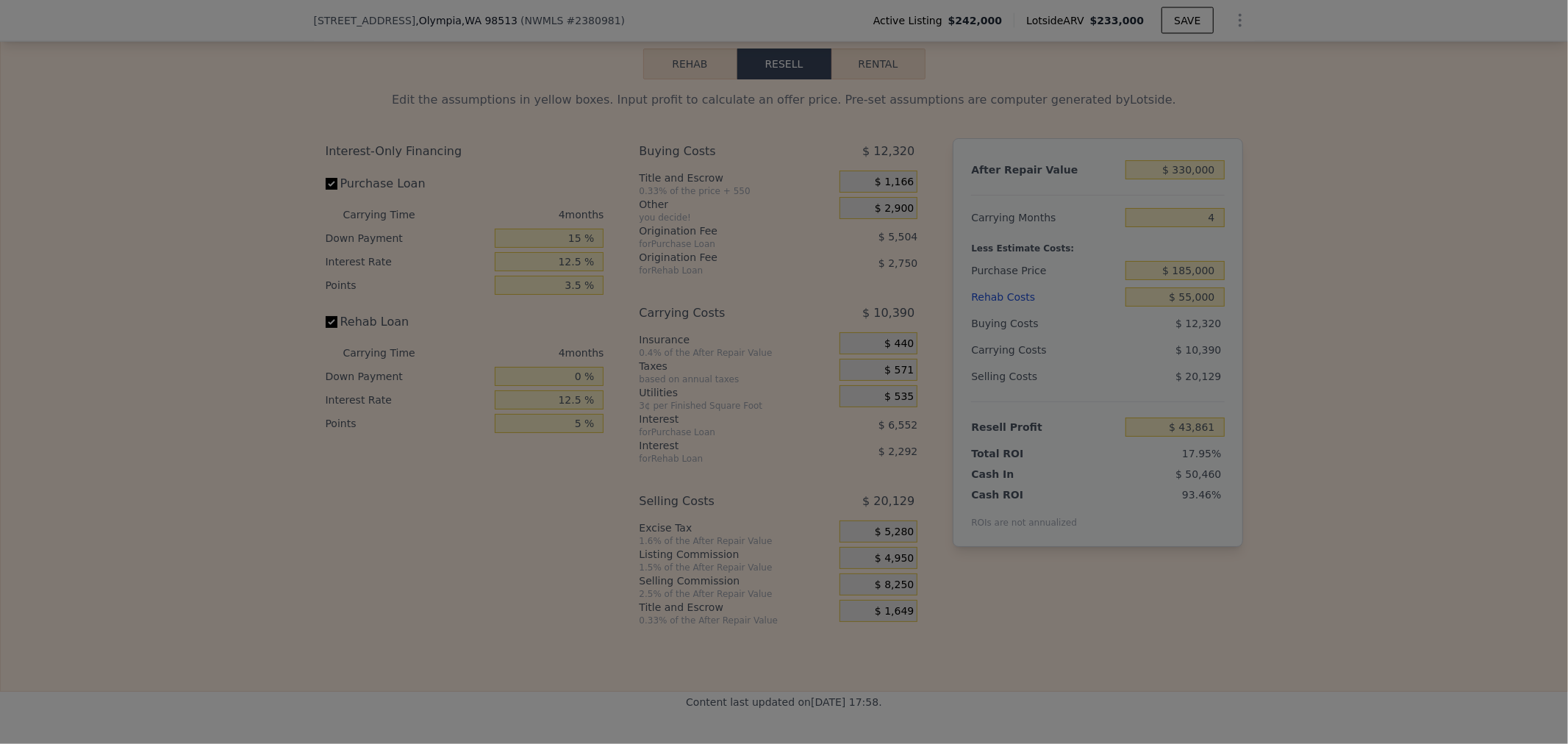
type input "$ 47,161"
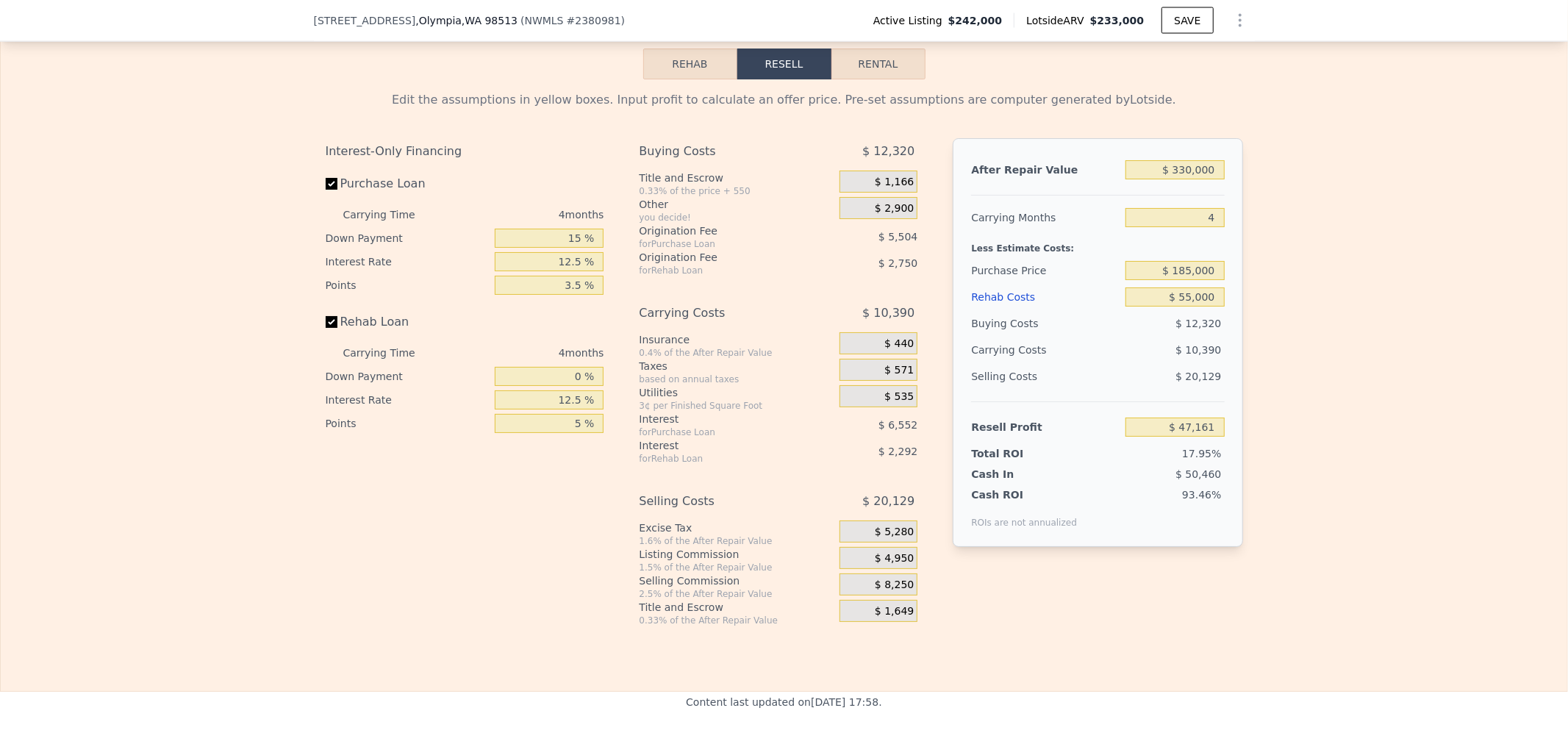
click at [1088, 620] on div "Interest-Only Financing Purchase Loan Carrying Time 4 months Down Payment 15 % …" at bounding box center [784, 381] width 918 height 488
